Goal: Task Accomplishment & Management: Manage account settings

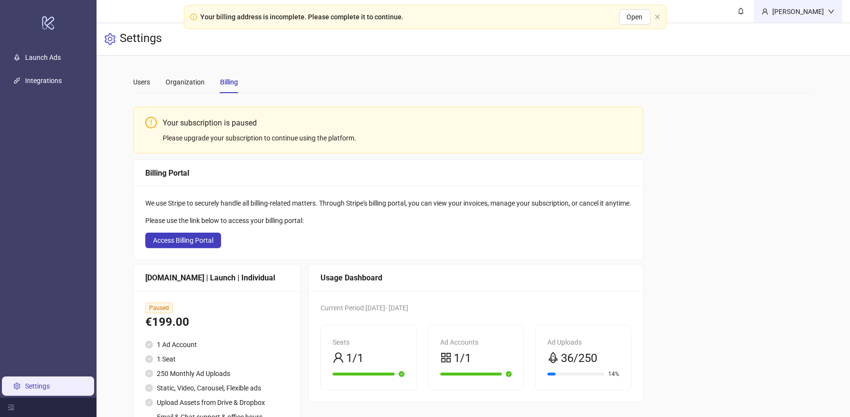
click at [813, 13] on div "[PERSON_NAME]" at bounding box center [797, 11] width 59 height 11
click at [793, 29] on span "Logout" at bounding box center [811, 34] width 46 height 11
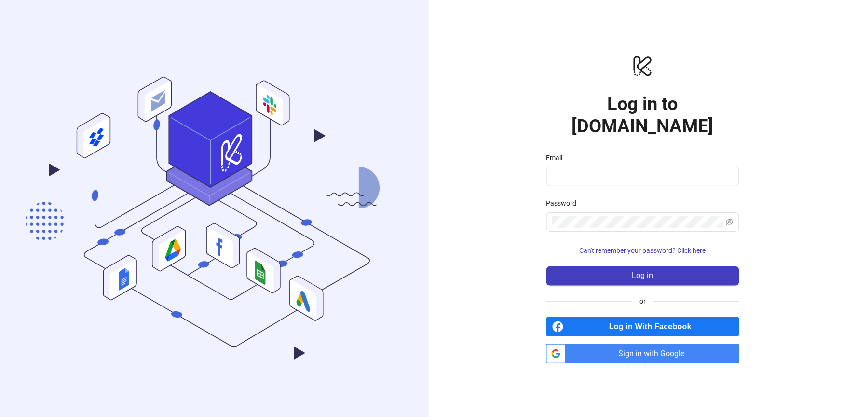
click at [618, 344] on span "Sign in with Google" at bounding box center [655, 353] width 170 height 19
